Goal: Task Accomplishment & Management: Manage account settings

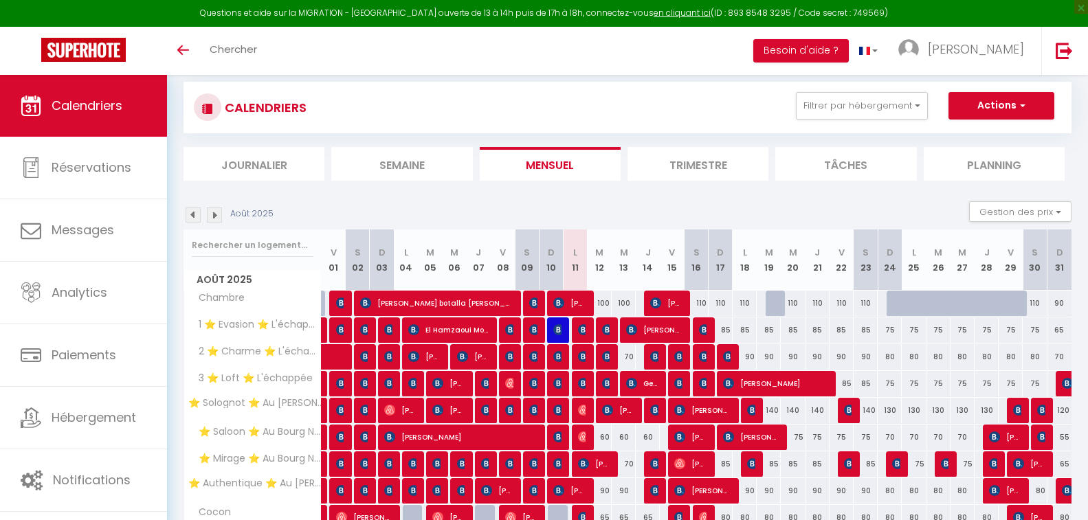
scroll to position [137, 0]
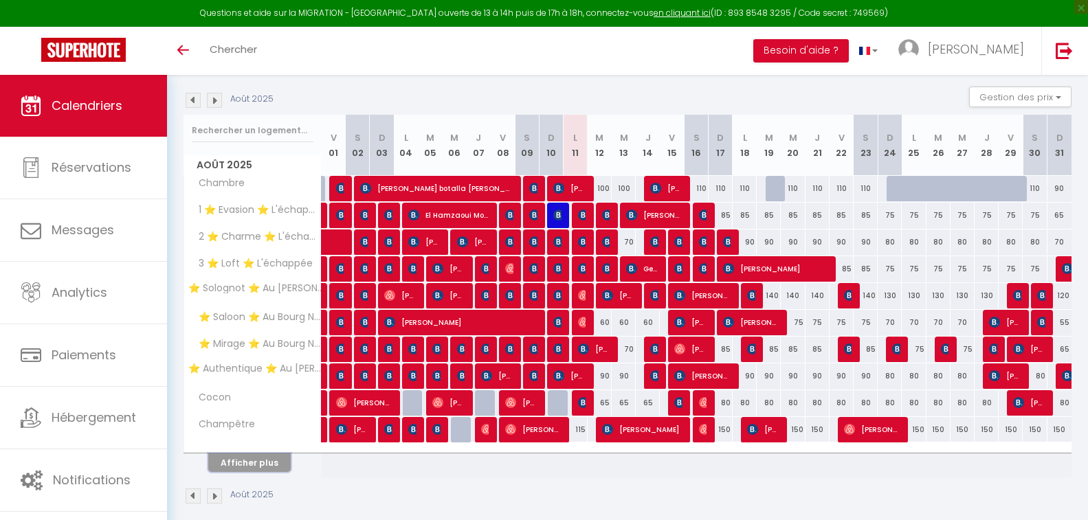
click at [258, 464] on button "Afficher plus" at bounding box center [249, 463] width 82 height 19
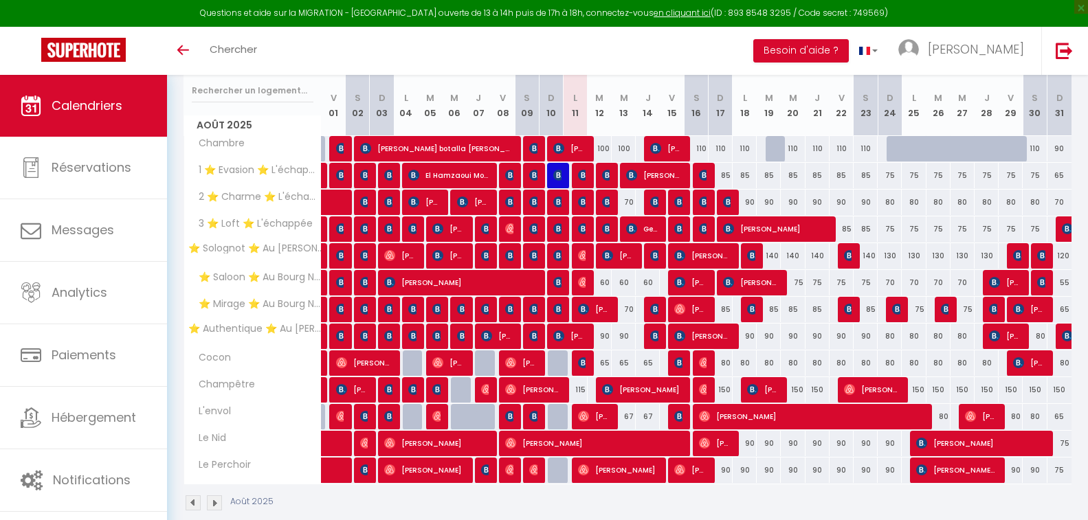
scroll to position [199, 0]
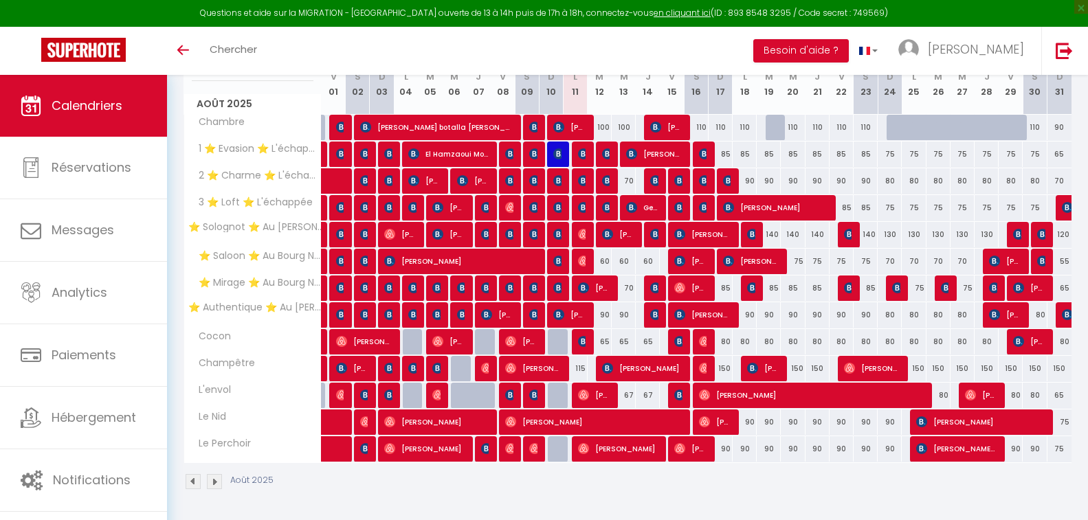
drag, startPoint x: 621, startPoint y: 52, endPoint x: 596, endPoint y: 52, distance: 25.4
click at [598, 52] on div "Toggle menubar Chercher BUTTON Besoin d'aide ? [PERSON_NAME] Équipe" at bounding box center [589, 51] width 978 height 48
click at [667, 118] on span "[PERSON_NAME]" at bounding box center [666, 127] width 32 height 26
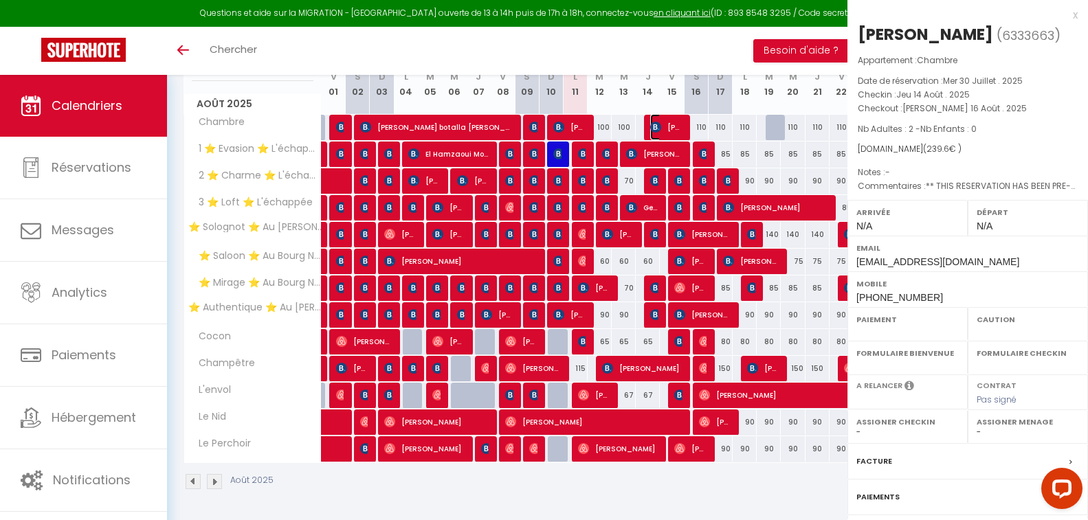
select select "OK"
select select "KO"
select select "0"
select select "1"
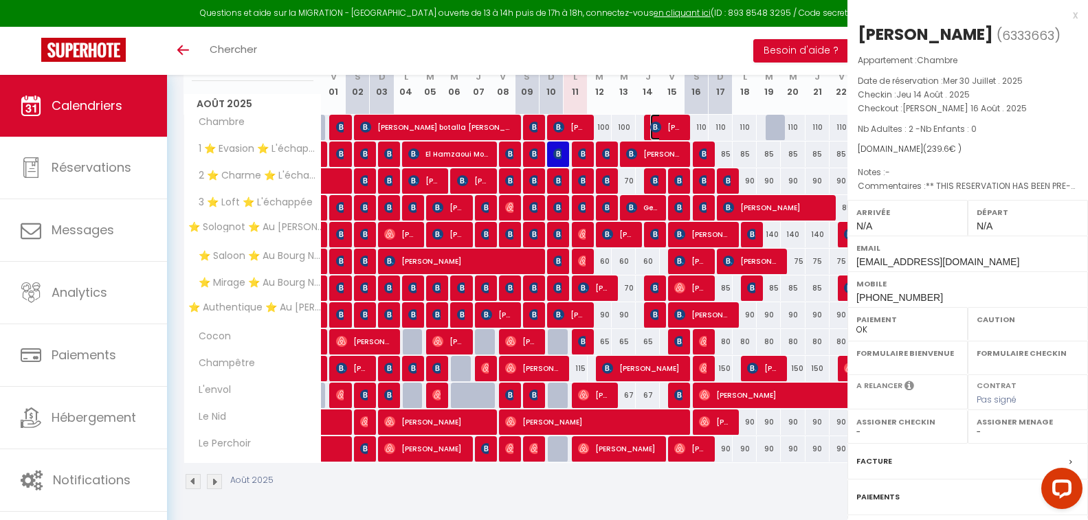
select select
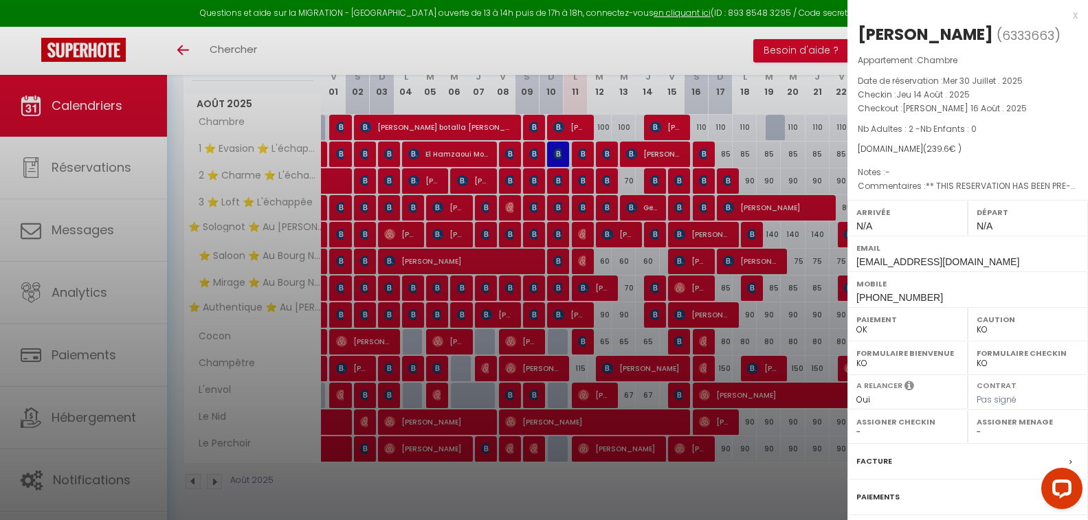
click at [667, 118] on div at bounding box center [544, 260] width 1088 height 520
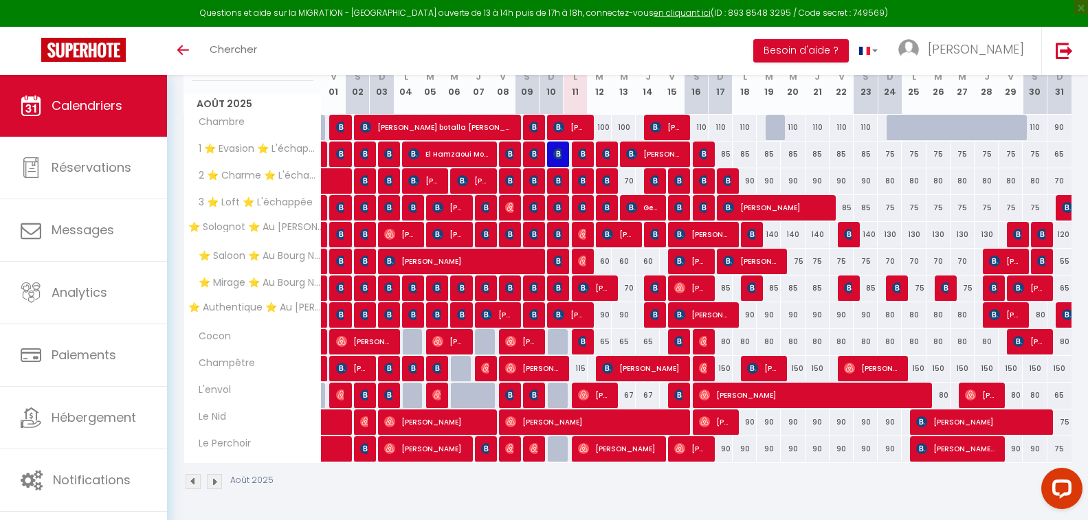
scroll to position [130, 0]
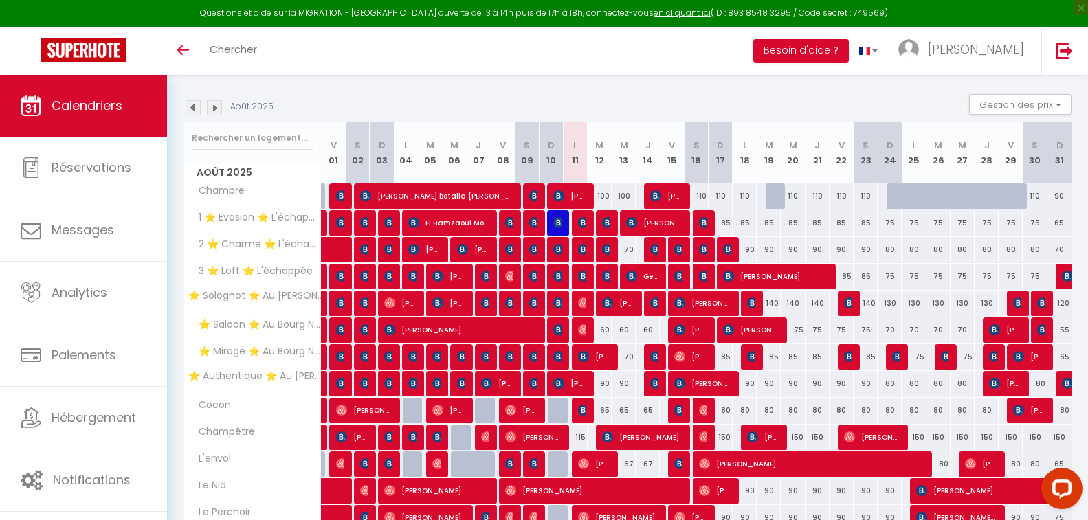
click at [700, 194] on div "110" at bounding box center [696, 195] width 24 height 25
type input "110"
select select "1"
type input "[PERSON_NAME] 16 Août 2025"
type input "Dim 17 Août 2025"
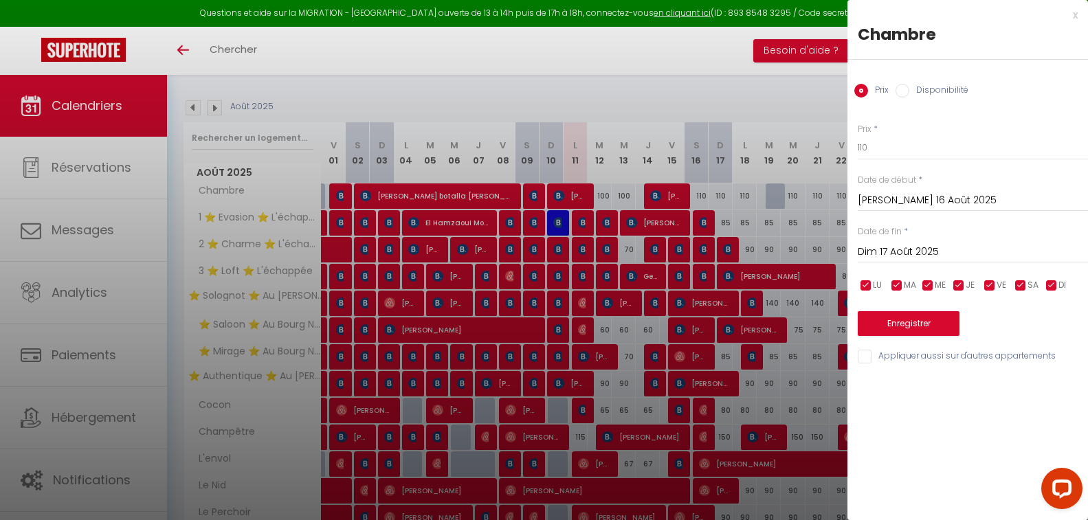
click at [905, 93] on input "Disponibilité" at bounding box center [902, 91] width 14 height 14
radio input "true"
radio input "false"
drag, startPoint x: 900, startPoint y: 147, endPoint x: 901, endPoint y: 158, distance: 11.1
click at [900, 147] on select "Disponible Indisponible" at bounding box center [973, 148] width 230 height 26
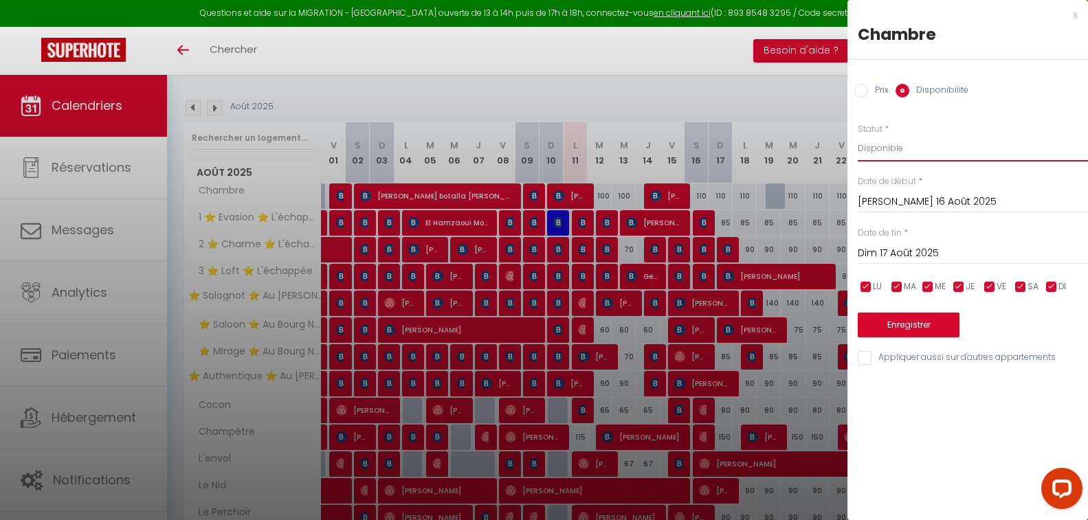
select select "0"
click at [858, 135] on select "Disponible Indisponible" at bounding box center [973, 148] width 230 height 26
click at [904, 320] on button "Enregistrer" at bounding box center [909, 325] width 102 height 25
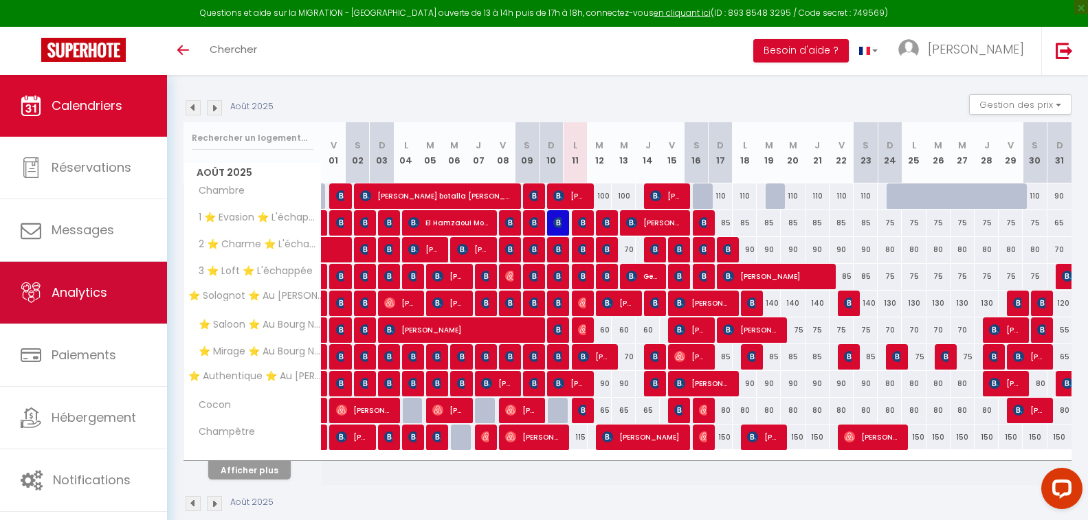
click at [99, 302] on link "Analytics" at bounding box center [83, 293] width 167 height 62
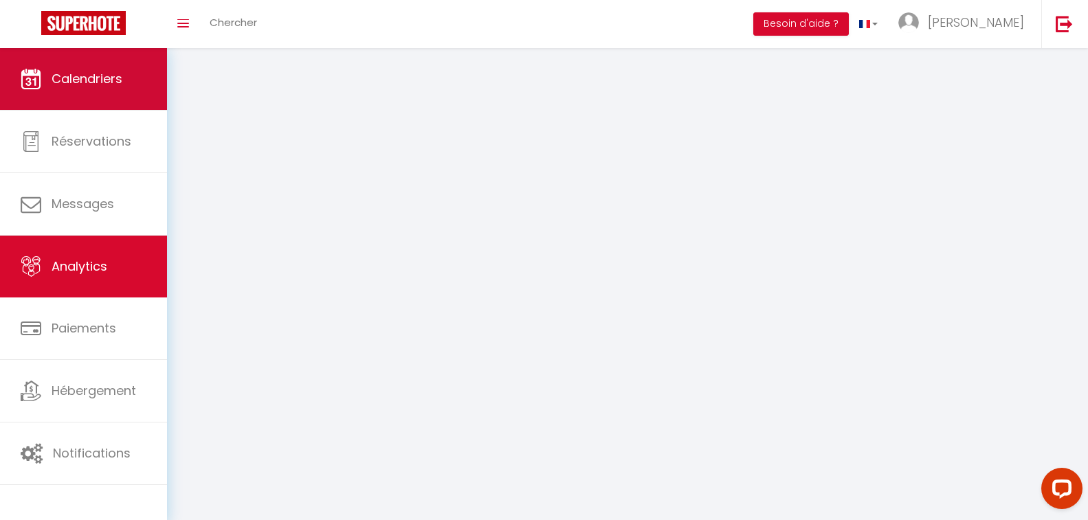
select select "2025"
select select "8"
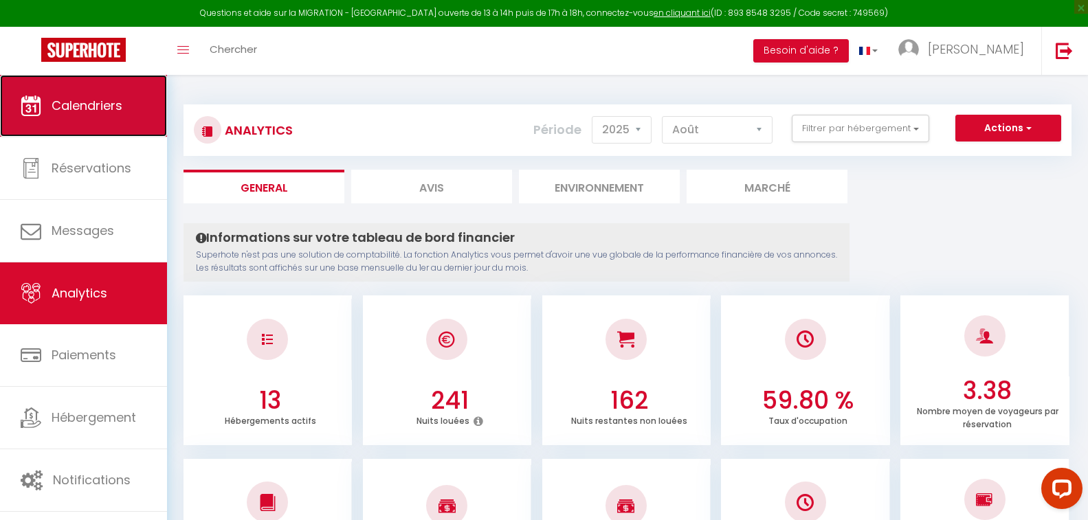
click at [92, 104] on span "Calendriers" at bounding box center [87, 105] width 71 height 17
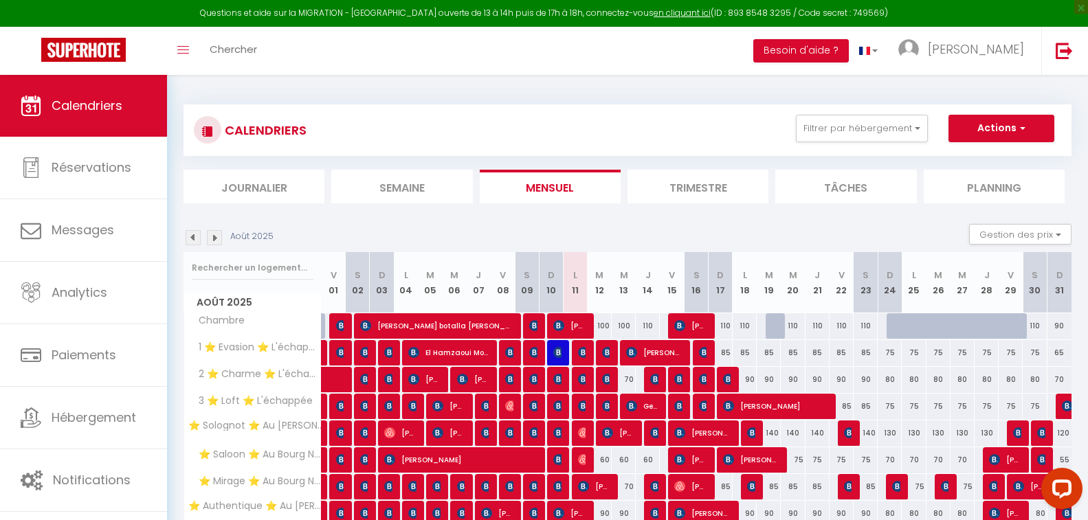
drag, startPoint x: 582, startPoint y: 133, endPoint x: 542, endPoint y: 128, distance: 40.8
click at [542, 129] on div "CALENDRIERS Filtrer par hébergement Orleans ⭐ Solognot ⭐ Au [PERSON_NAME][GEOGR…" at bounding box center [627, 130] width 867 height 31
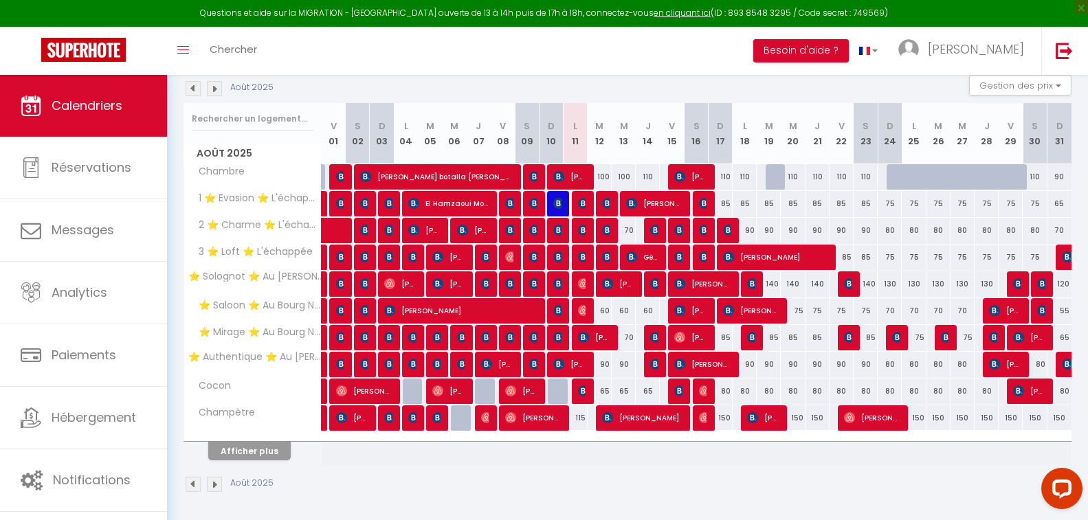
scroll to position [152, 0]
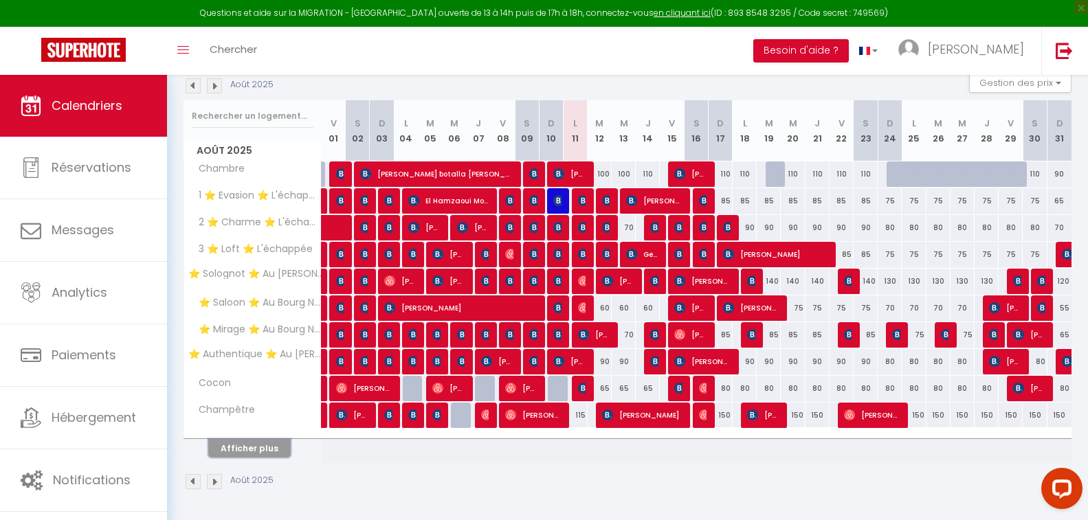
click at [243, 443] on button "Afficher plus" at bounding box center [249, 448] width 82 height 19
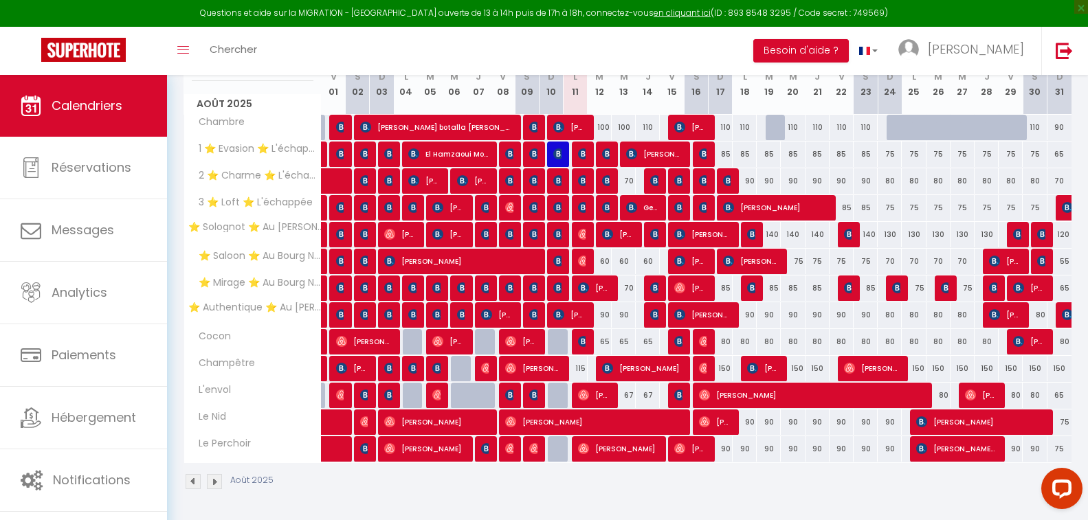
scroll to position [130, 0]
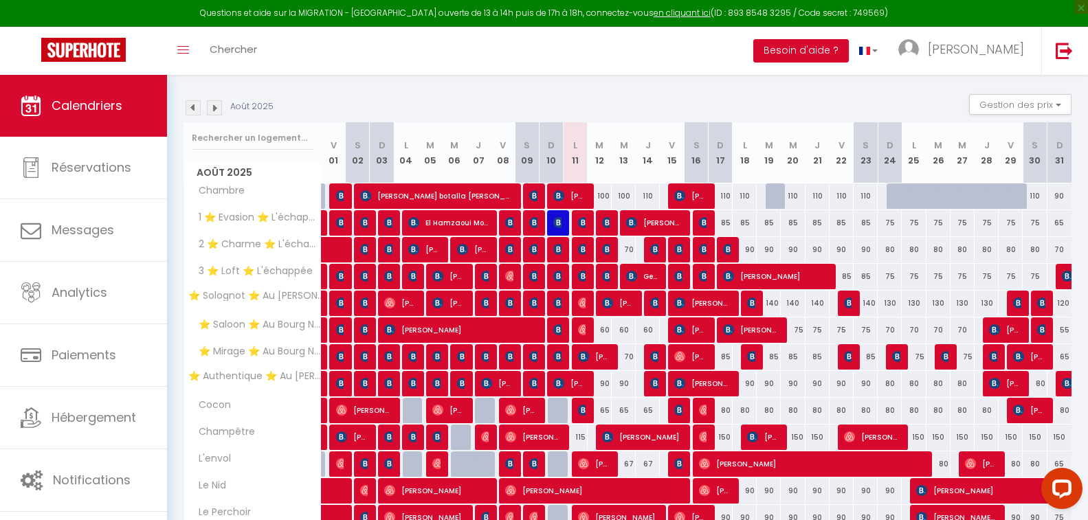
drag, startPoint x: 512, startPoint y: 107, endPoint x: 503, endPoint y: 96, distance: 14.2
click at [504, 99] on div "Août 2025 Gestion des prix Nb Nuits minimum Règles Disponibilité" at bounding box center [627, 108] width 888 height 28
